Goal: Navigation & Orientation: Find specific page/section

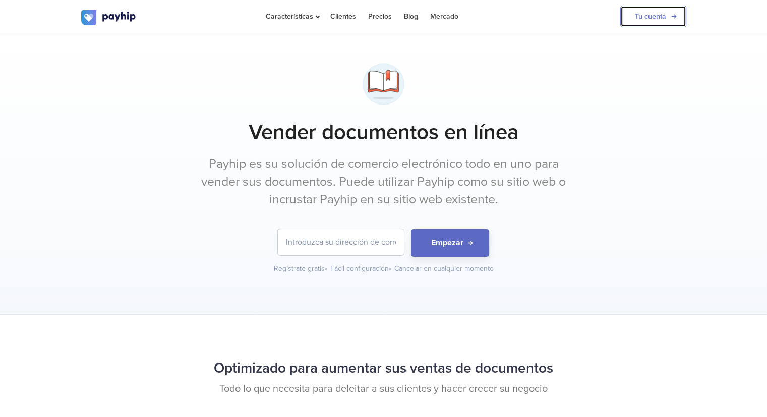
click at [664, 12] on link "Tu cuenta" at bounding box center [653, 17] width 66 height 22
click at [644, 19] on link "Tu cuenta" at bounding box center [653, 17] width 66 height 22
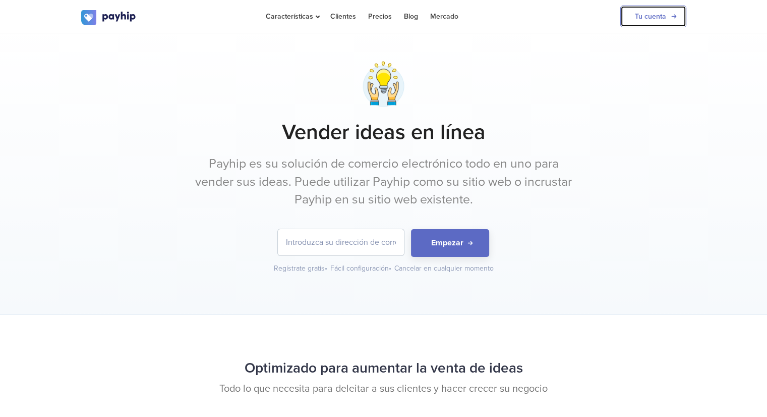
click at [653, 12] on link "Tu cuenta" at bounding box center [653, 17] width 66 height 22
click at [649, 12] on link "Tu cuenta" at bounding box center [653, 17] width 66 height 22
